Goal: Task Accomplishment & Management: Manage account settings

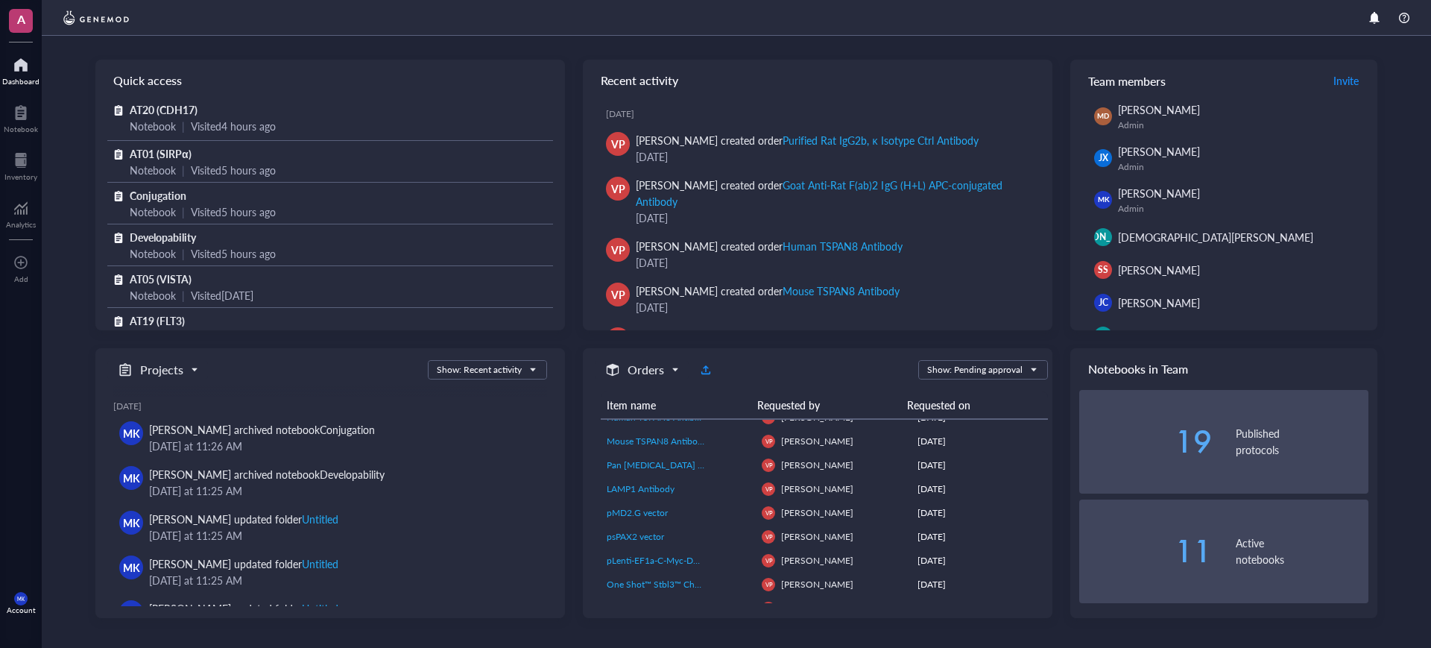
scroll to position [54, 0]
click at [15, 160] on div at bounding box center [20, 160] width 33 height 24
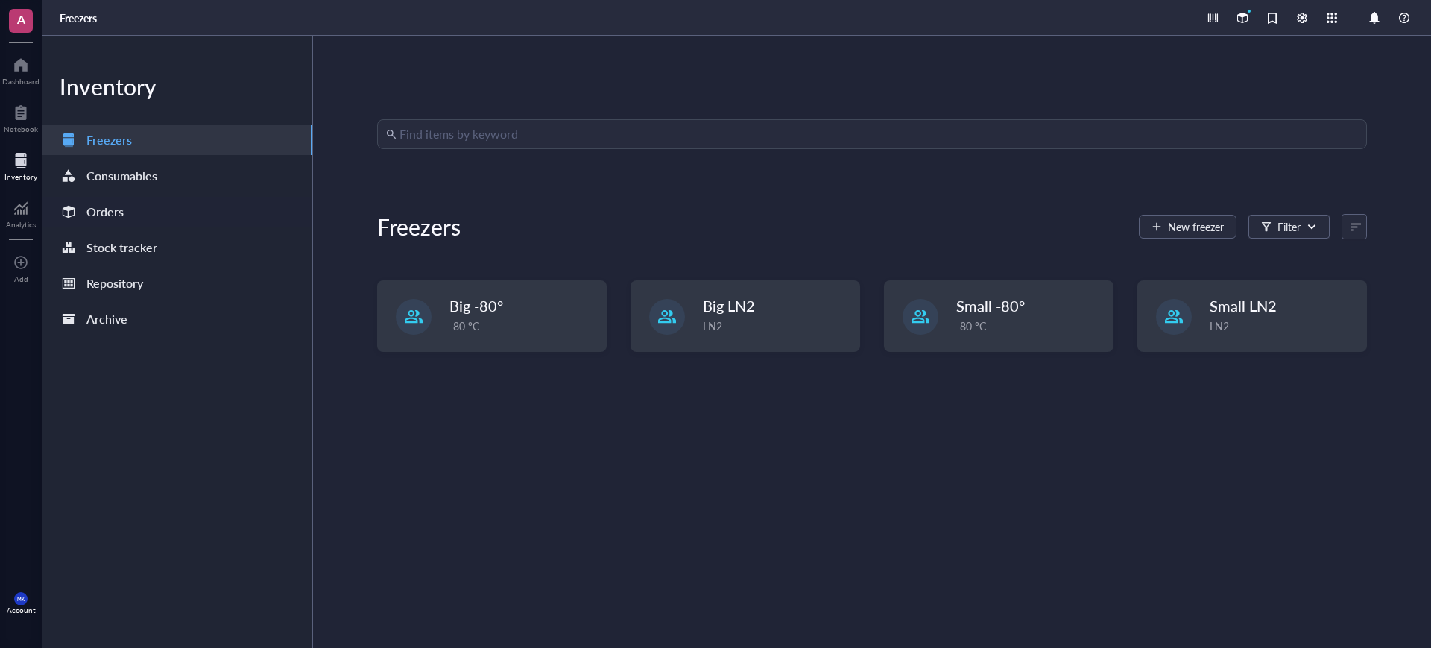
click at [180, 212] on div "Orders" at bounding box center [177, 212] width 271 height 30
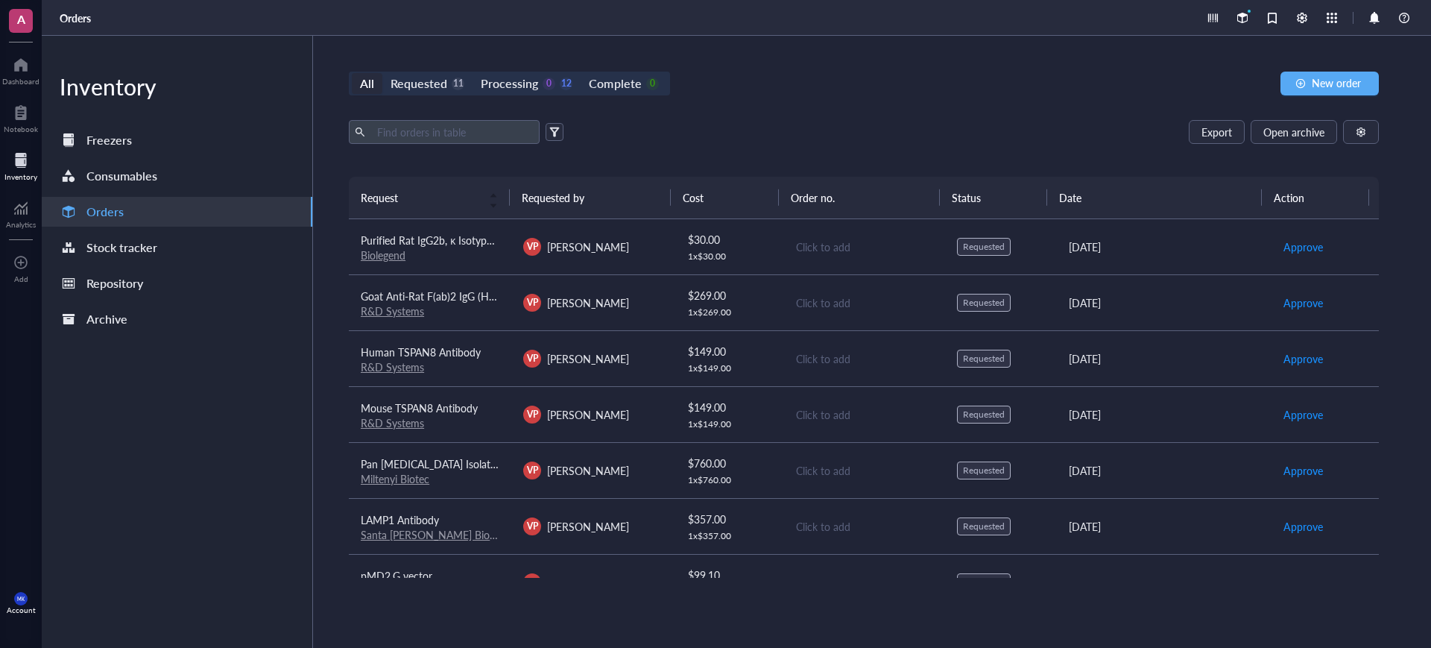
drag, startPoint x: 809, startPoint y: 241, endPoint x: 765, endPoint y: 249, distance: 44.7
click at [804, 243] on div "Click to add" at bounding box center [864, 247] width 137 height 16
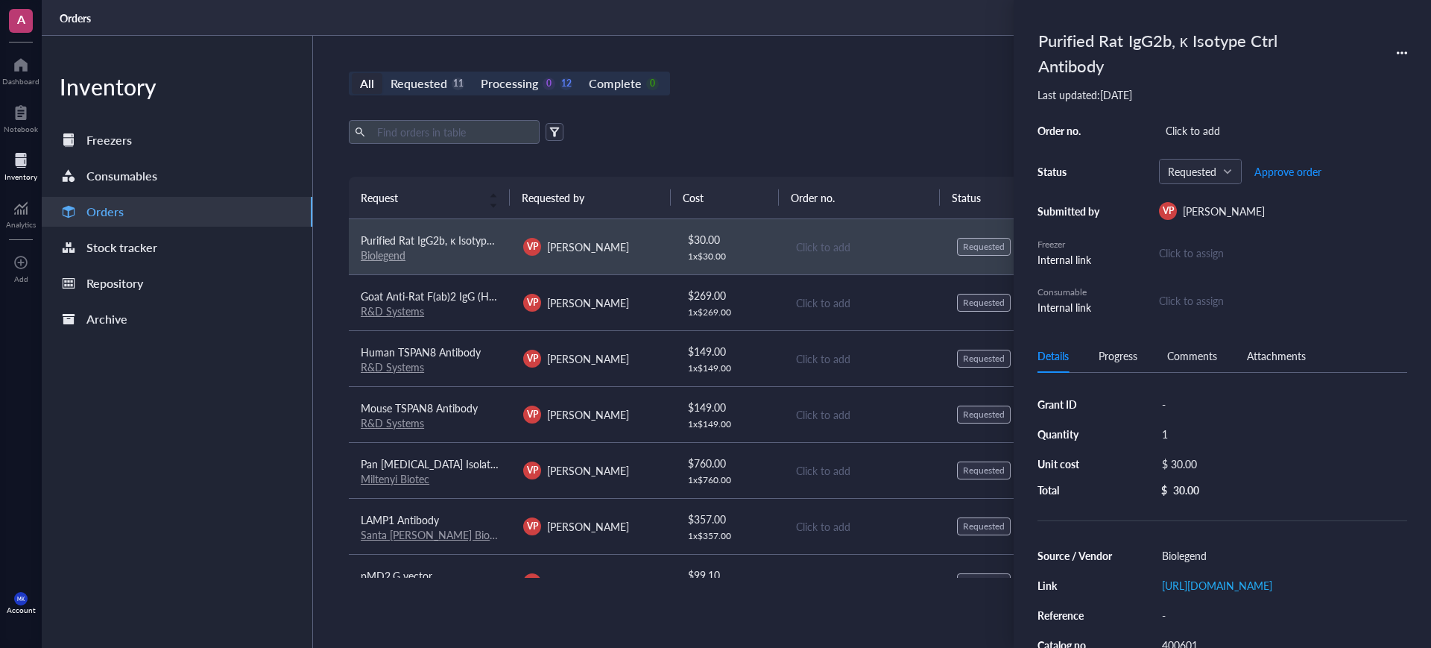
click at [764, 251] on div "1 x $ 30.00" at bounding box center [730, 257] width 84 height 12
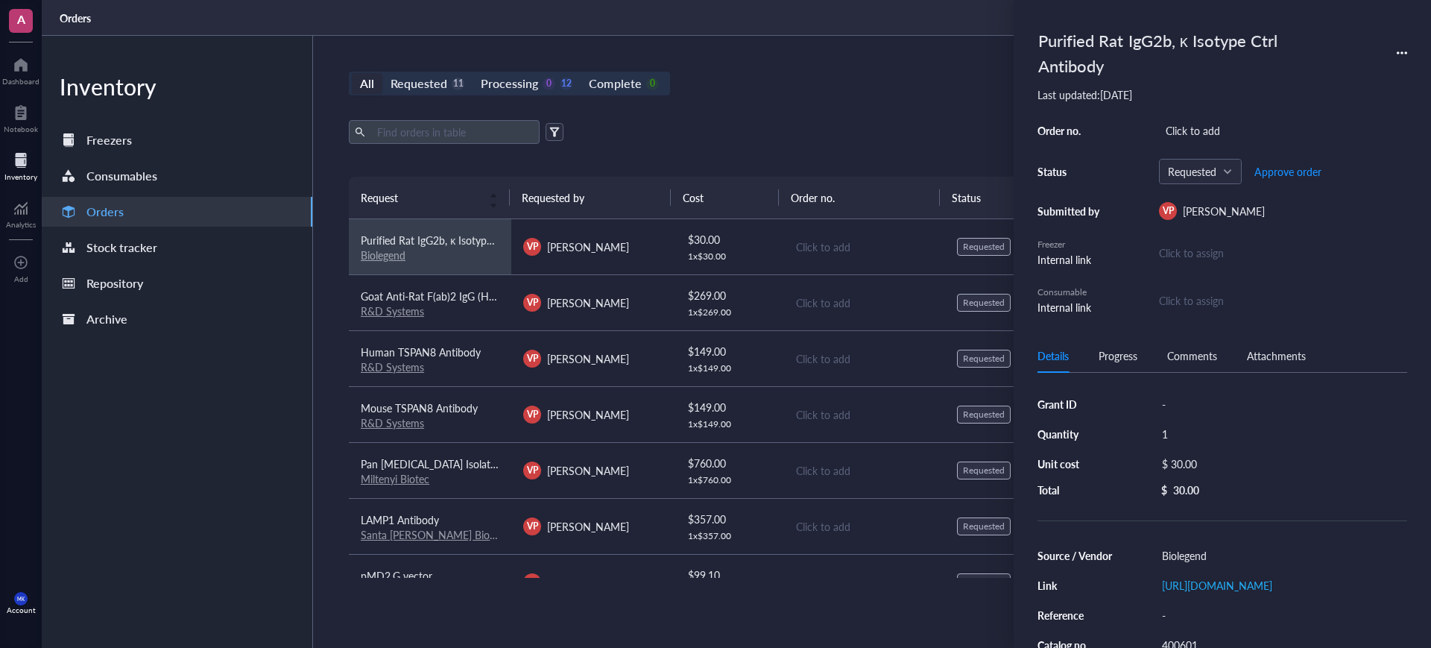
click at [913, 101] on div "All Requested 11 Processing 0 12 Complete 0 New order Export Open archive Reque…" at bounding box center [864, 342] width 1102 height 612
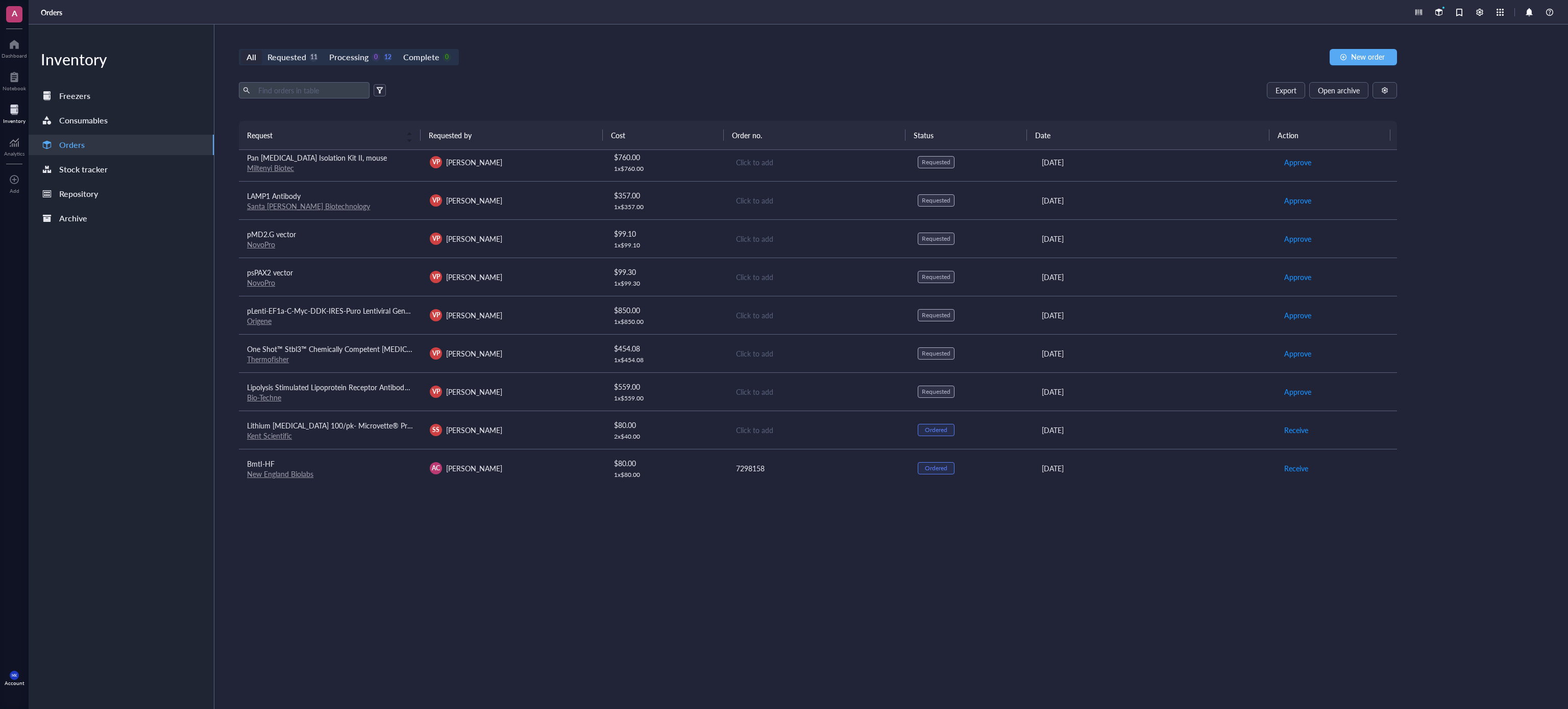
scroll to position [552, 0]
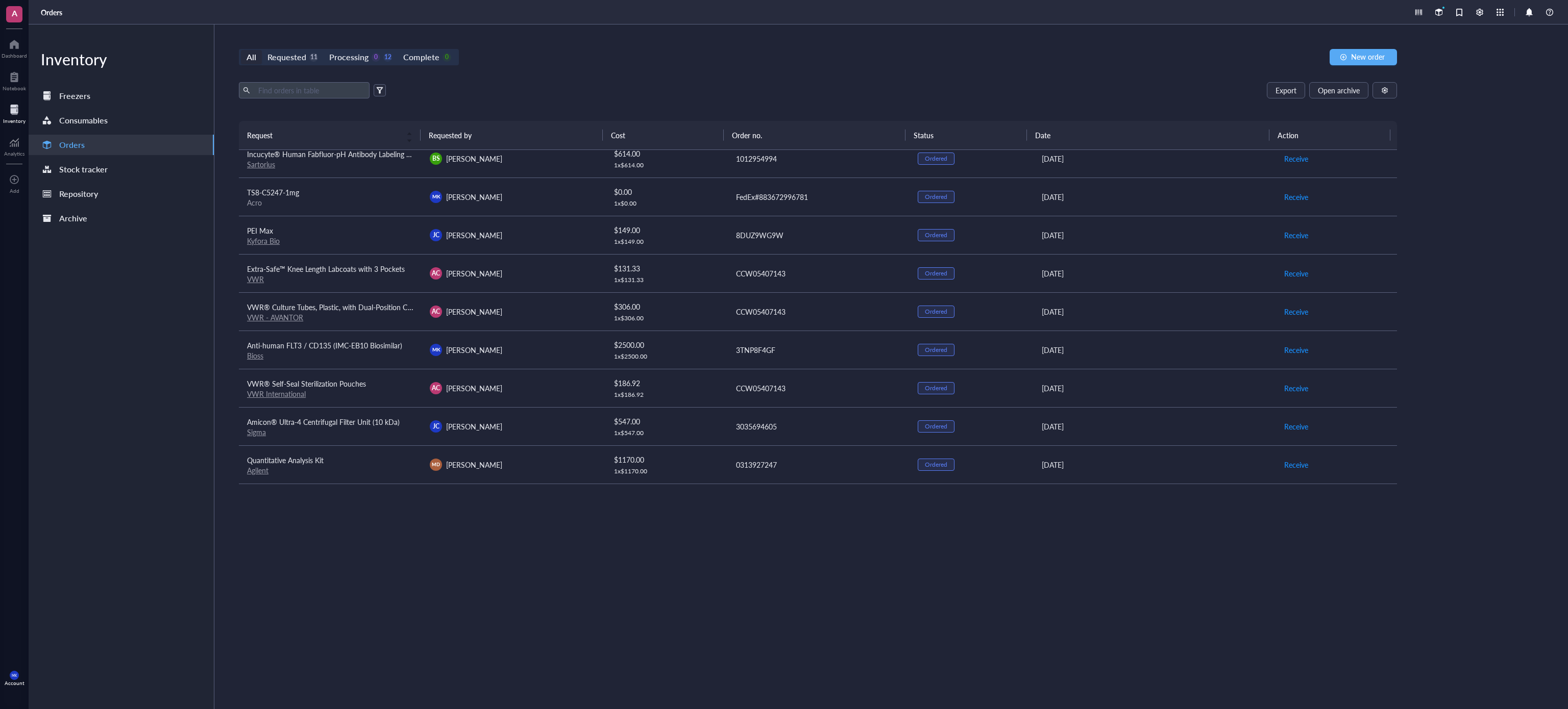
click at [798, 443] on div "Request Requested by Cost Order no. Status Date Action Purified Rat IgG2b, κ Is…" at bounding box center [818, 391] width 1159 height 539
click at [800, 443] on div "Request Requested by Cost Order no. Status Date Action Purified Rat IgG2b, κ Is…" at bounding box center [818, 391] width 1159 height 539
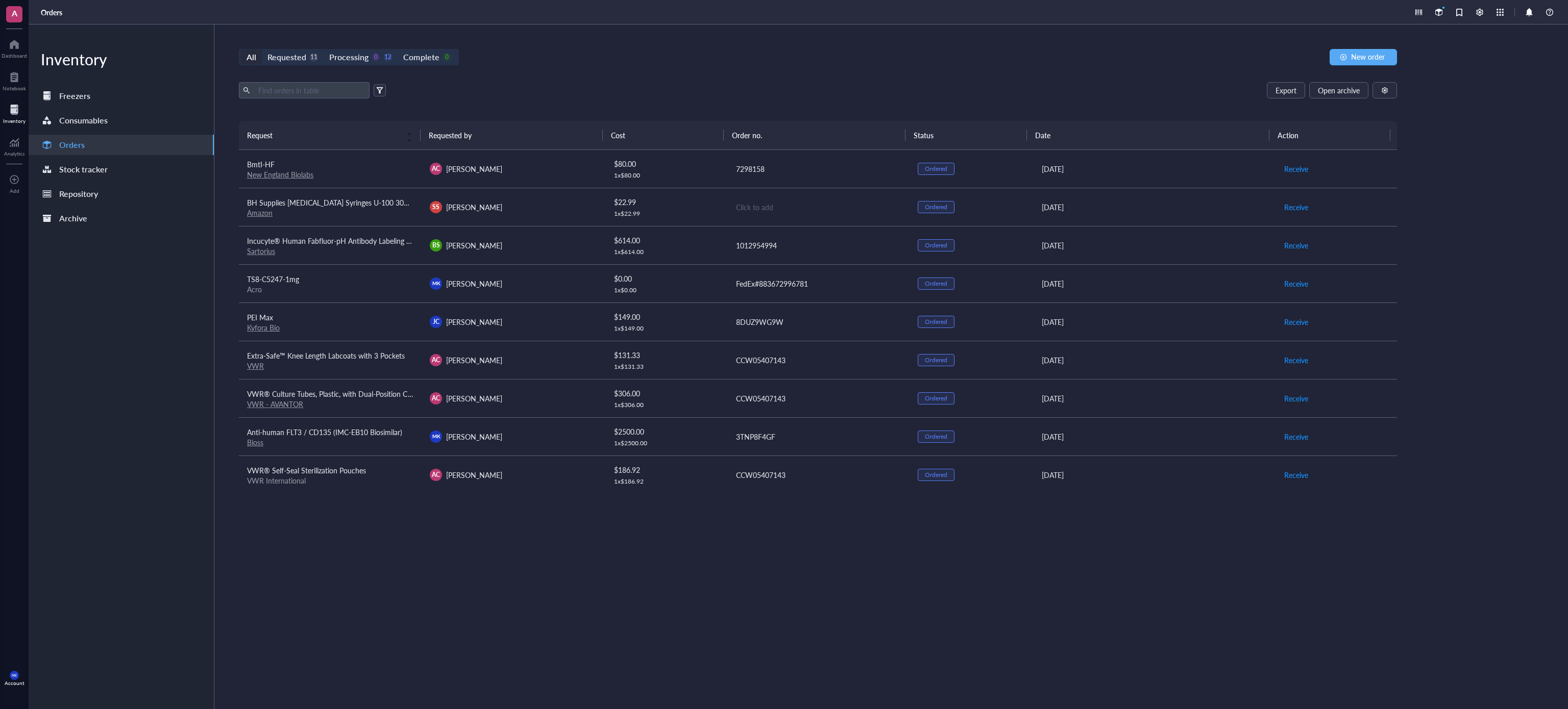
scroll to position [102, 0]
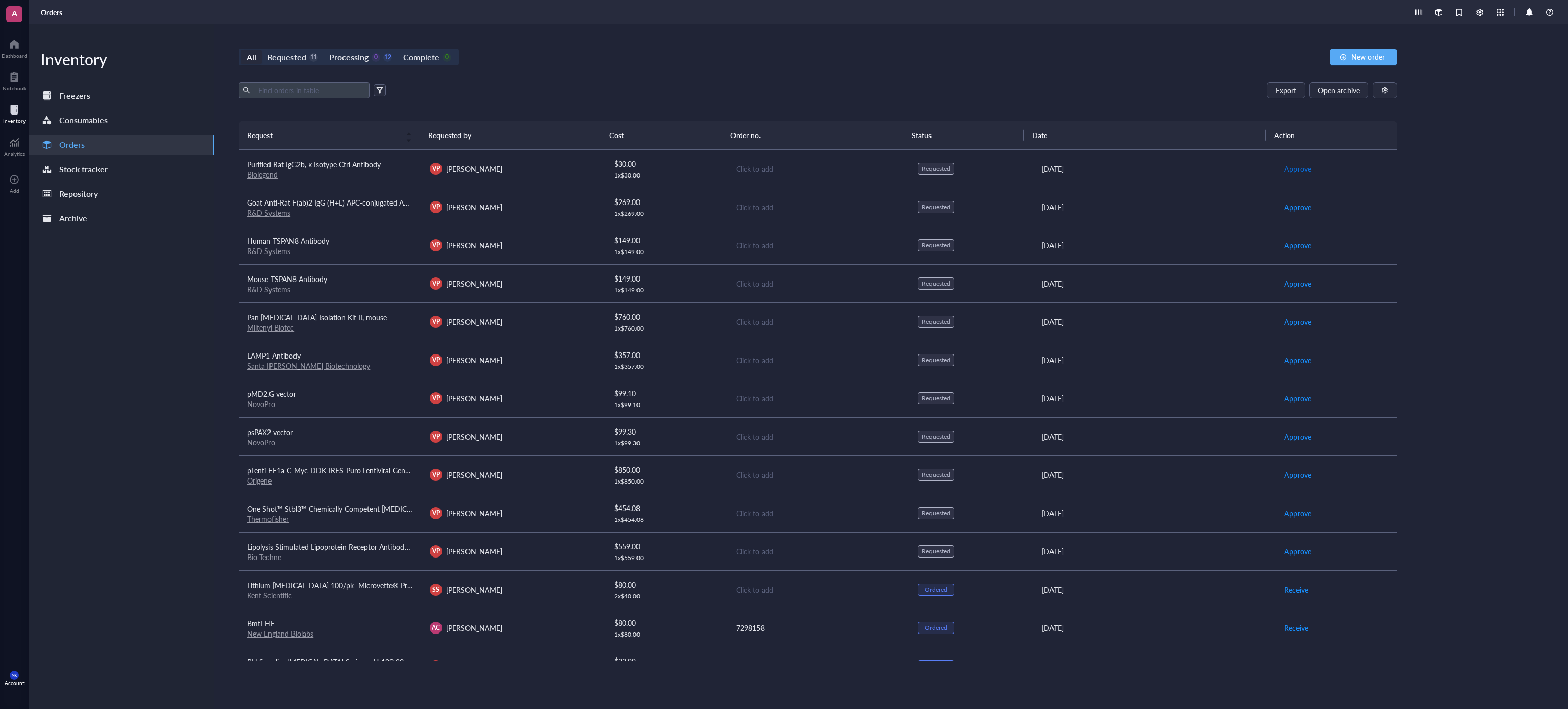
click at [1291, 167] on span "Approve" at bounding box center [1298, 169] width 27 height 11
click at [1292, 214] on button "Approve" at bounding box center [1298, 207] width 28 height 16
click at [1289, 251] on span "Approve" at bounding box center [1298, 245] width 27 height 11
click at [1285, 289] on span "Approve" at bounding box center [1298, 283] width 27 height 11
click at [1287, 322] on span "Approve" at bounding box center [1298, 322] width 27 height 11
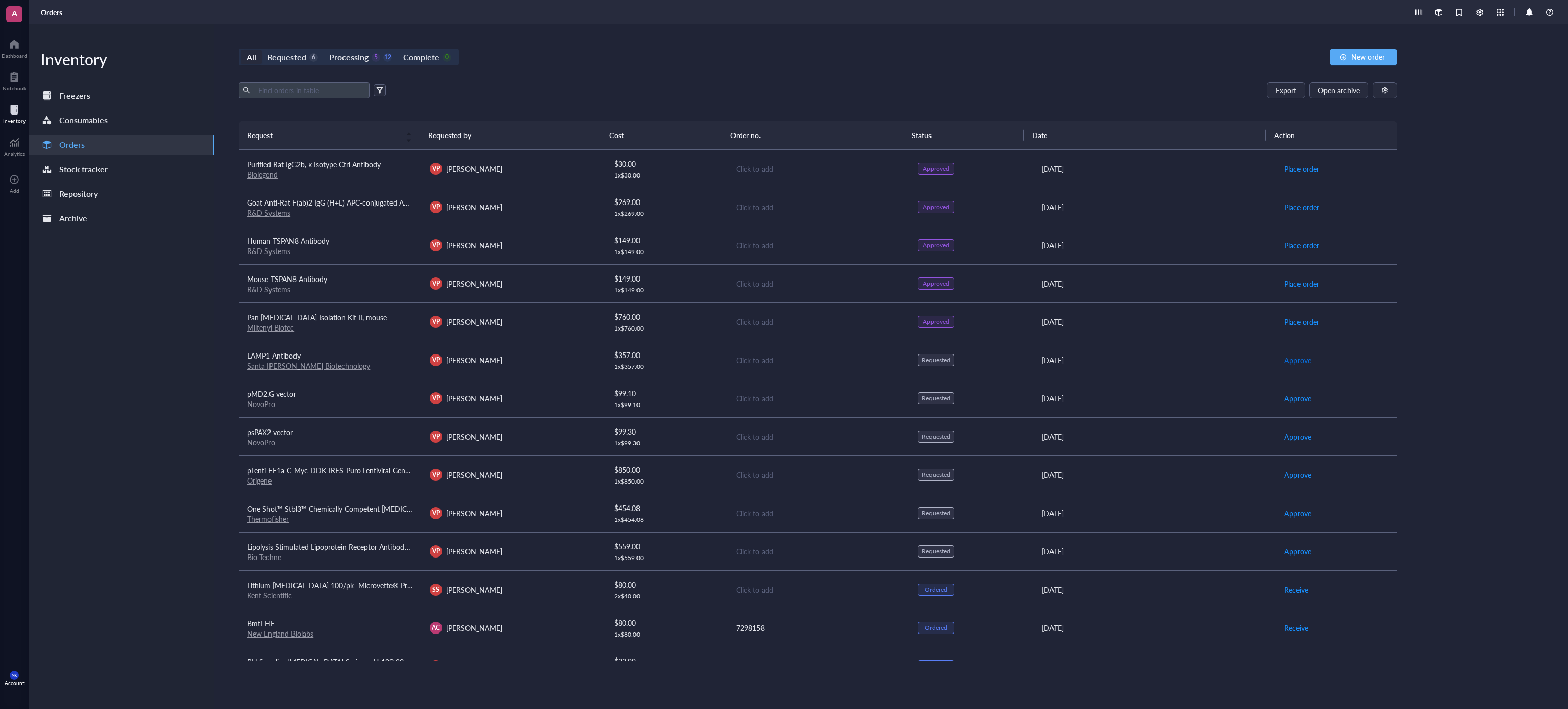
click at [1291, 368] on button "Approve" at bounding box center [1298, 360] width 28 height 16
click at [1291, 404] on span "Approve" at bounding box center [1298, 398] width 27 height 11
click at [1289, 441] on span "Approve" at bounding box center [1298, 437] width 27 height 11
click at [1287, 477] on span "Approve" at bounding box center [1298, 475] width 27 height 11
click at [1285, 515] on span "Approve" at bounding box center [1298, 513] width 27 height 11
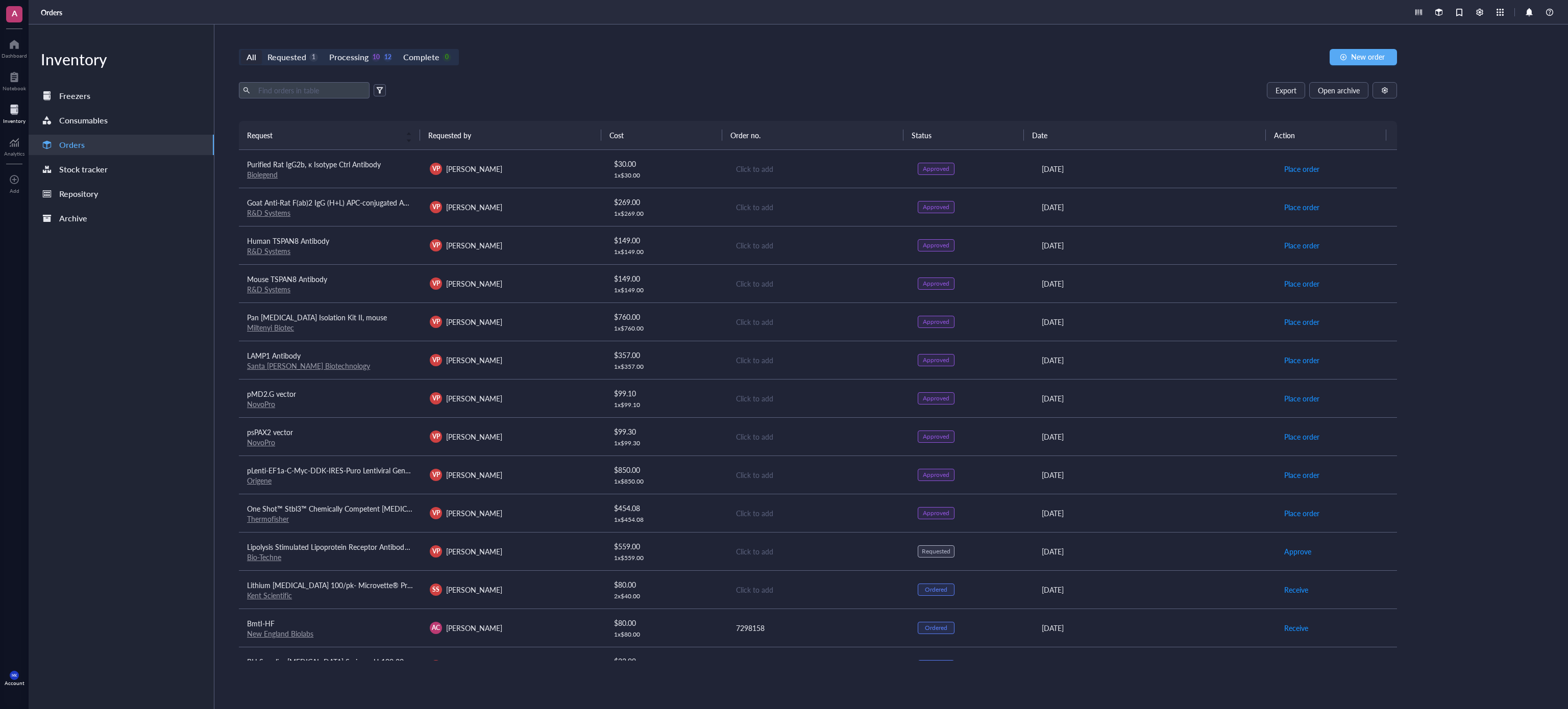
click at [1284, 546] on td "Approve" at bounding box center [1337, 552] width 122 height 38
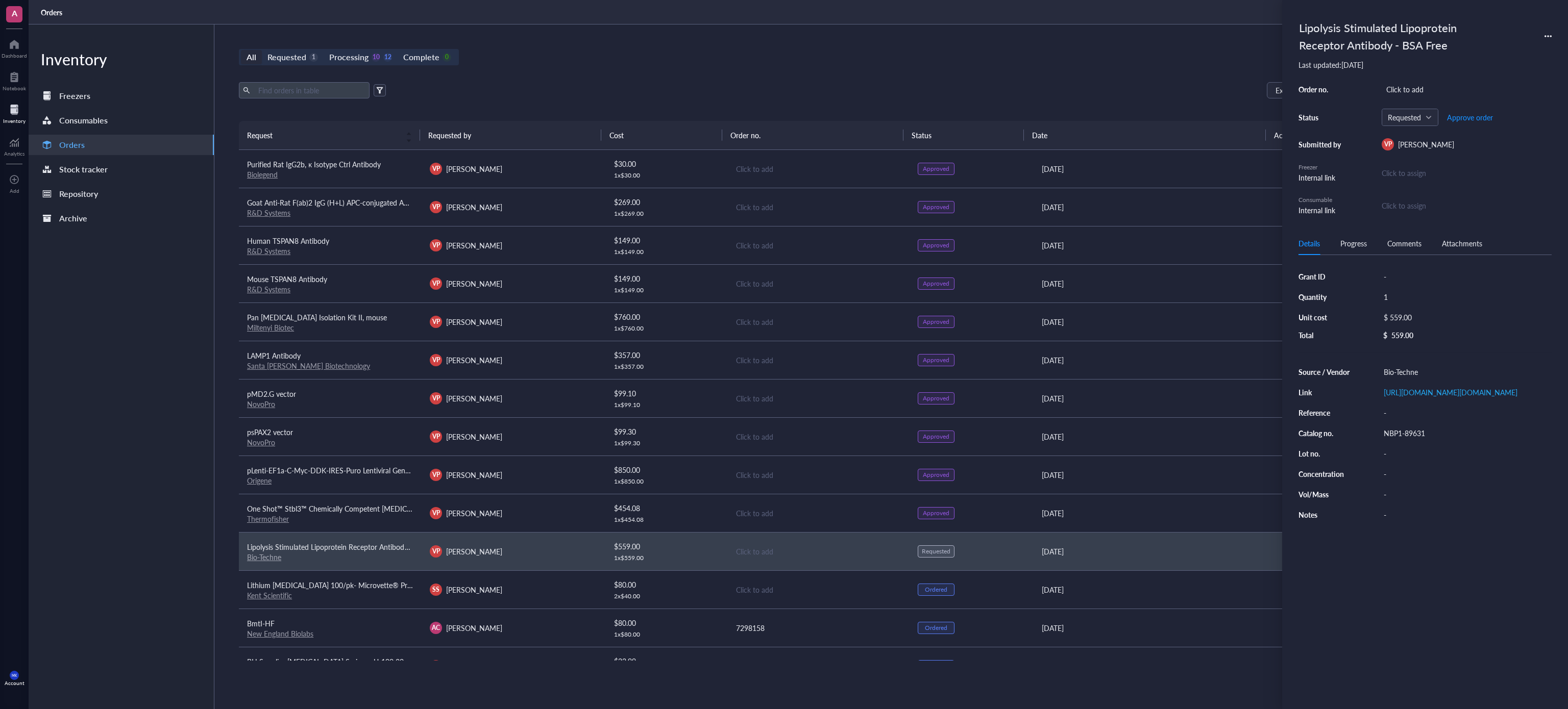
click at [1177, 86] on div "Export Open archive" at bounding box center [818, 90] width 1159 height 16
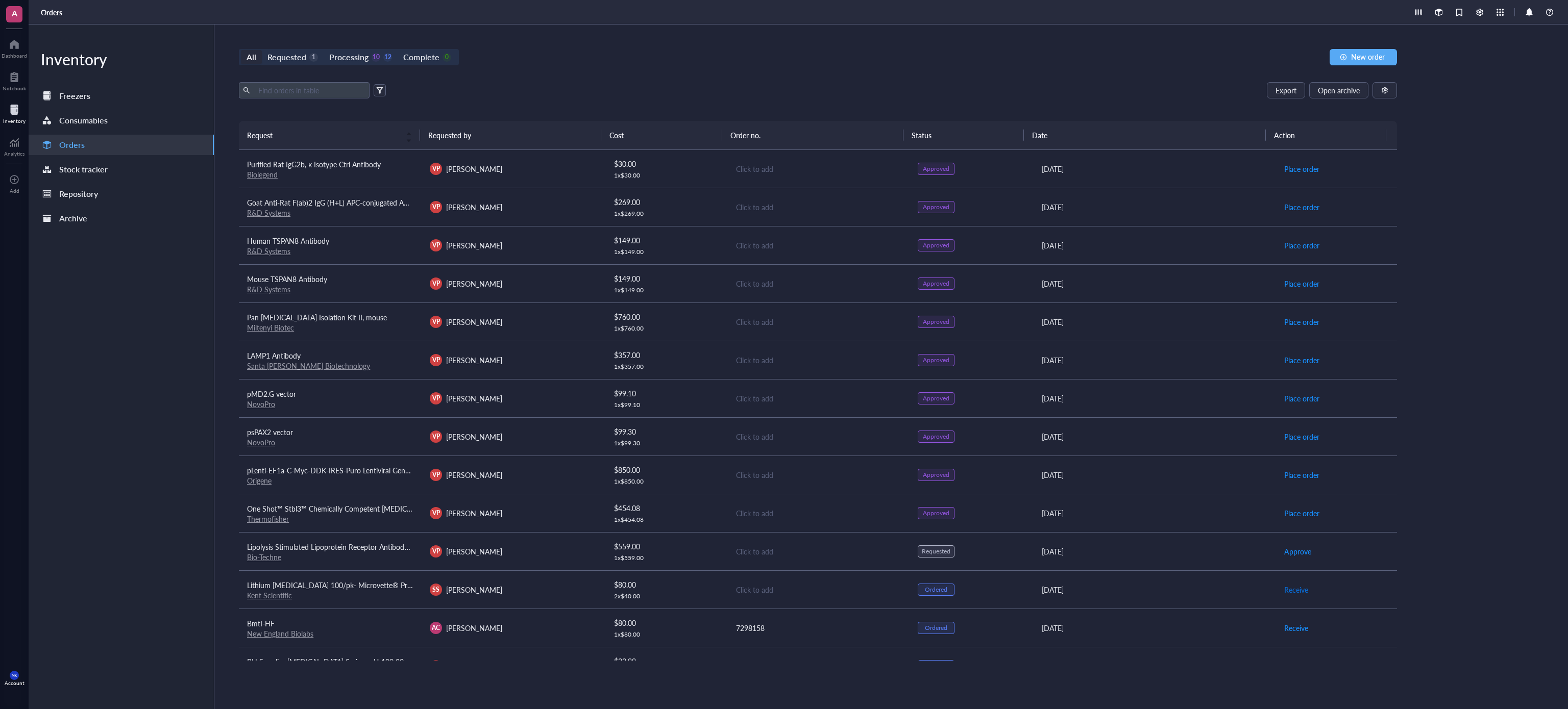
click at [1291, 591] on span "Receive" at bounding box center [1296, 590] width 24 height 11
click at [1131, 557] on div "[DATE]" at bounding box center [1155, 552] width 226 height 11
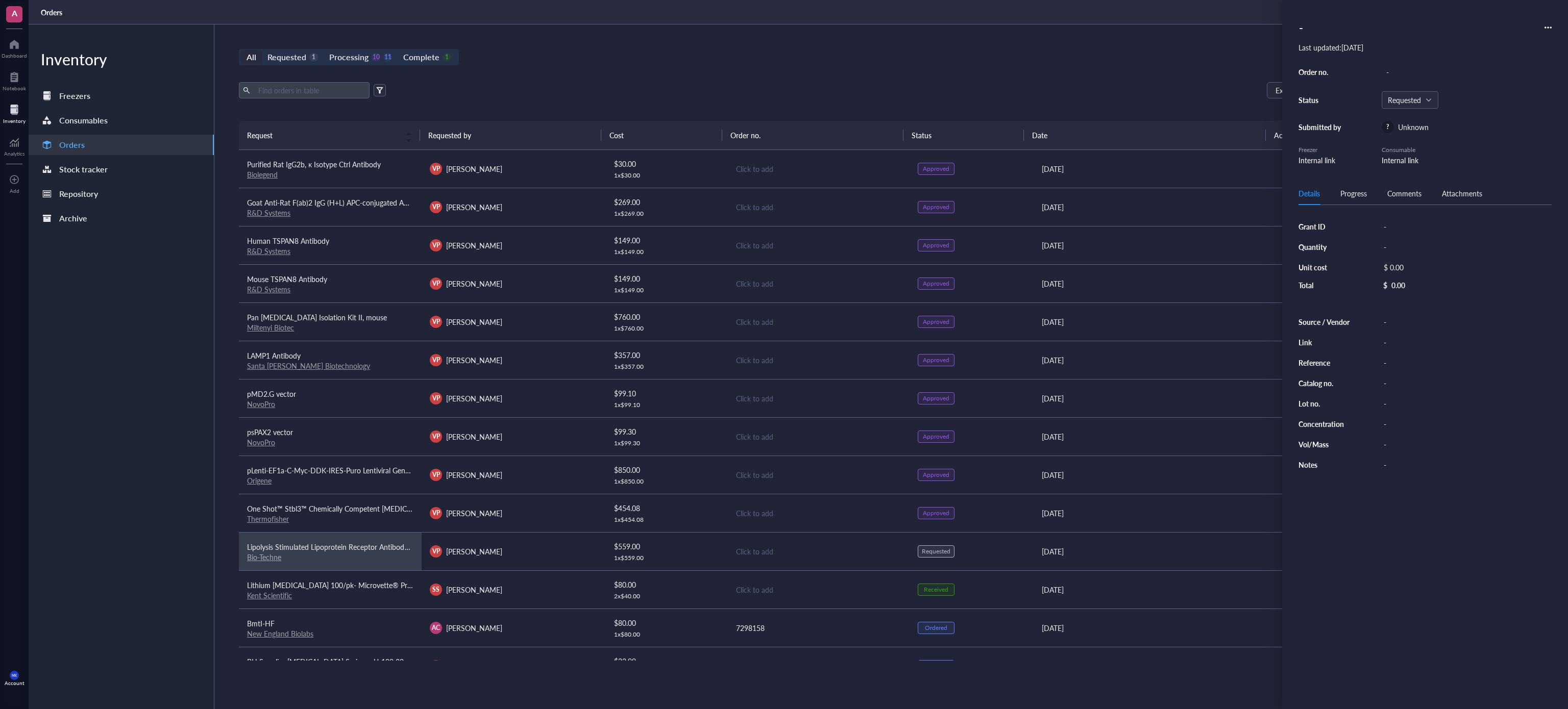
click at [1141, 593] on div "[DATE]" at bounding box center [1155, 590] width 226 height 11
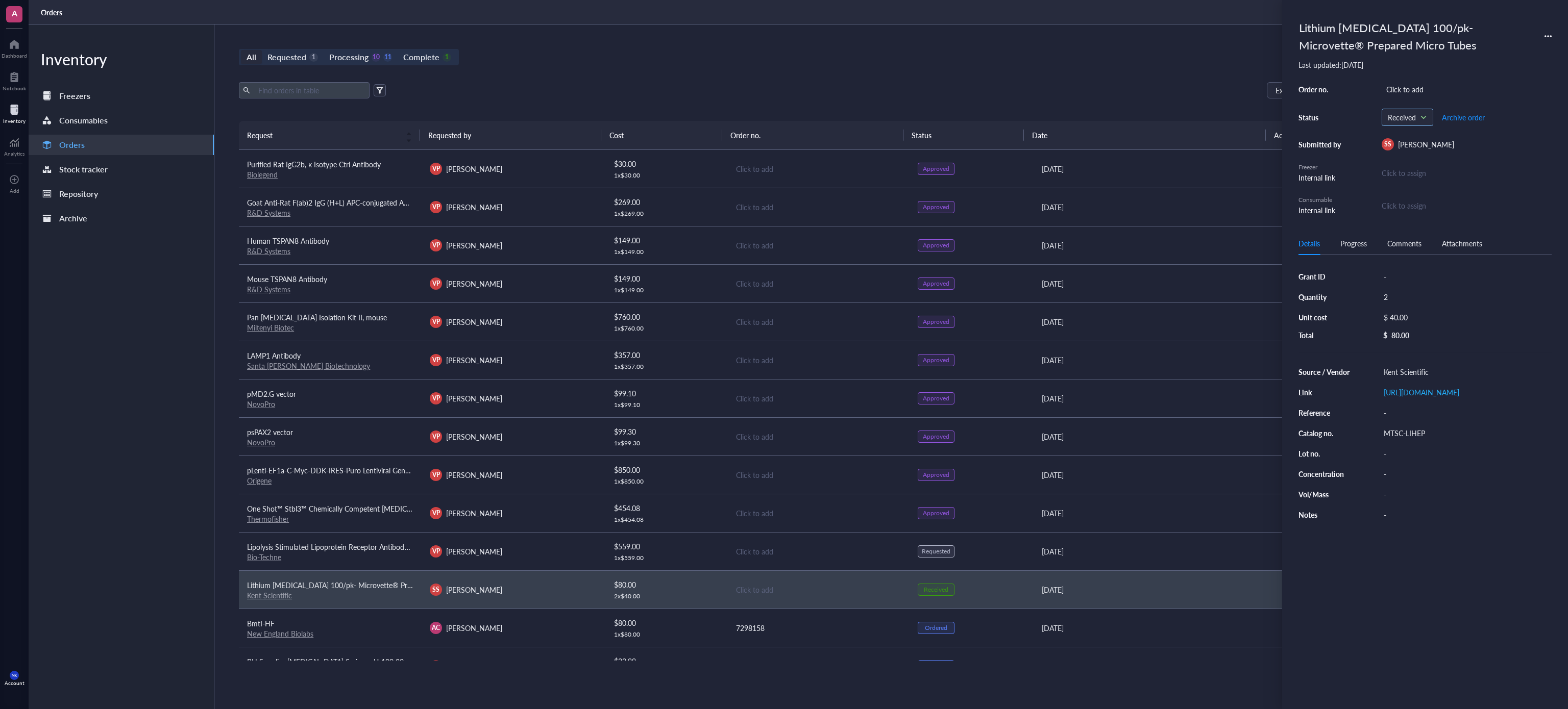
click at [1421, 116] on span "Received" at bounding box center [1406, 117] width 37 height 9
click at [1417, 201] on div "Ordered" at bounding box center [1413, 201] width 26 height 11
click at [1149, 23] on div "Orders" at bounding box center [798, 12] width 1540 height 25
click at [1091, 73] on div "All Requested 1 Processing 10 12 Complete 0 New order Export Open archive Reque…" at bounding box center [818, 367] width 1207 height 685
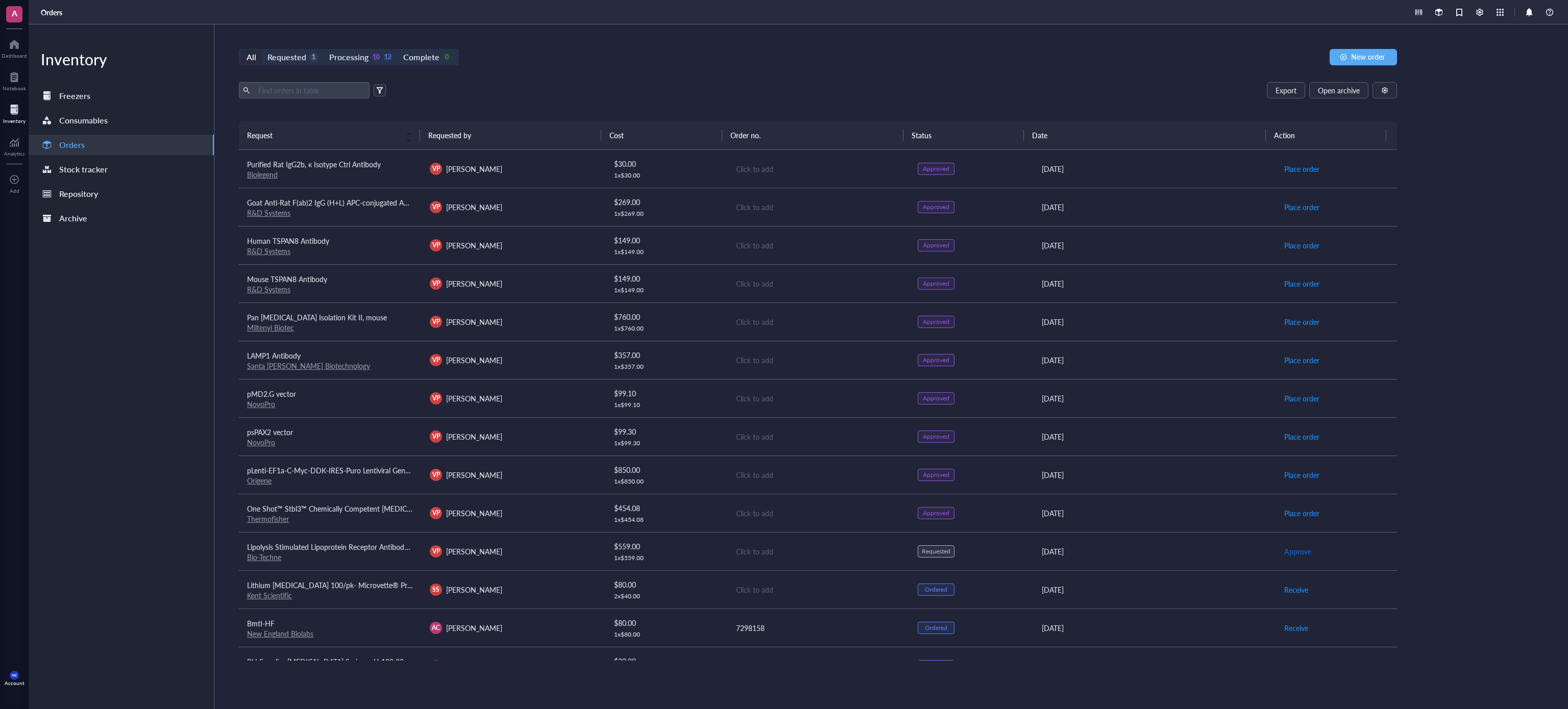
click at [1285, 557] on span "Approve" at bounding box center [1298, 552] width 27 height 11
click at [274, 561] on link "Bio-Techne" at bounding box center [264, 557] width 34 height 10
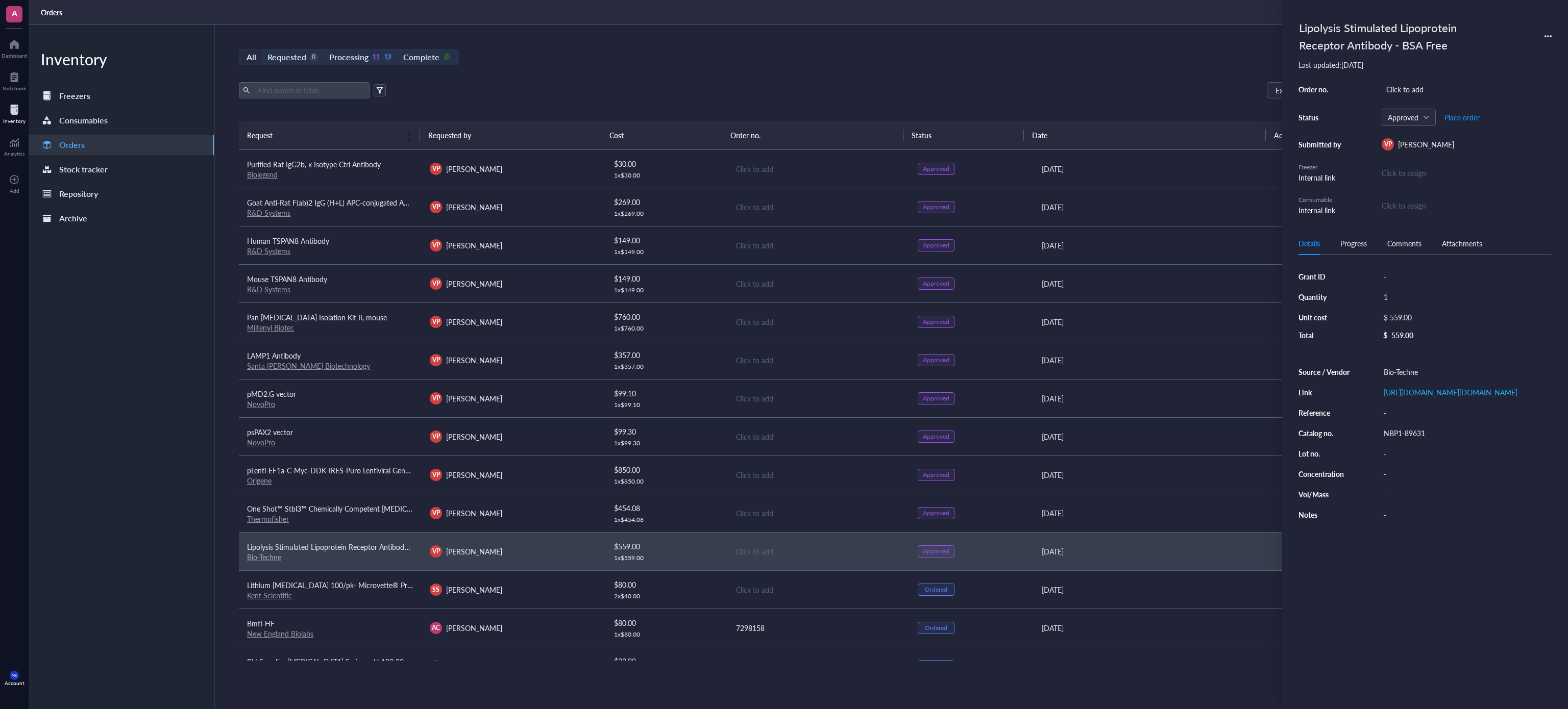
click at [848, 79] on div "All Requested 0 Processing 11 12 Complete 0 New order Export Open archive Reque…" at bounding box center [818, 367] width 1207 height 685
